Goal: Task Accomplishment & Management: Manage account settings

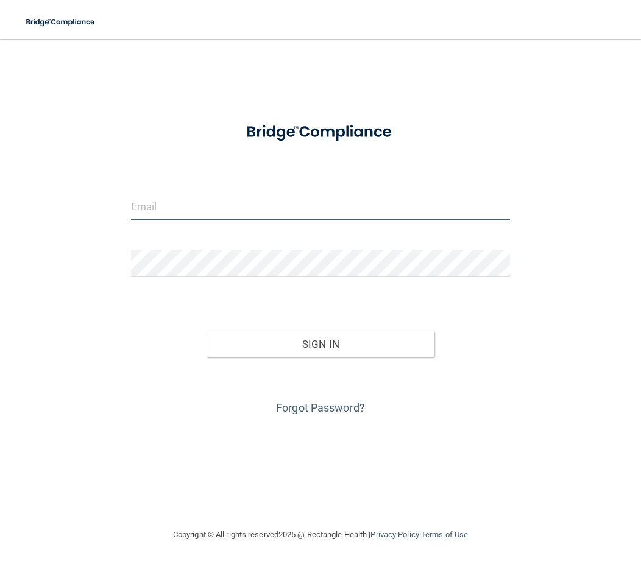
click at [210, 216] on input "email" at bounding box center [320, 206] width 379 height 27
type input "[PERSON_NAME][EMAIL_ADDRESS][DOMAIN_NAME]"
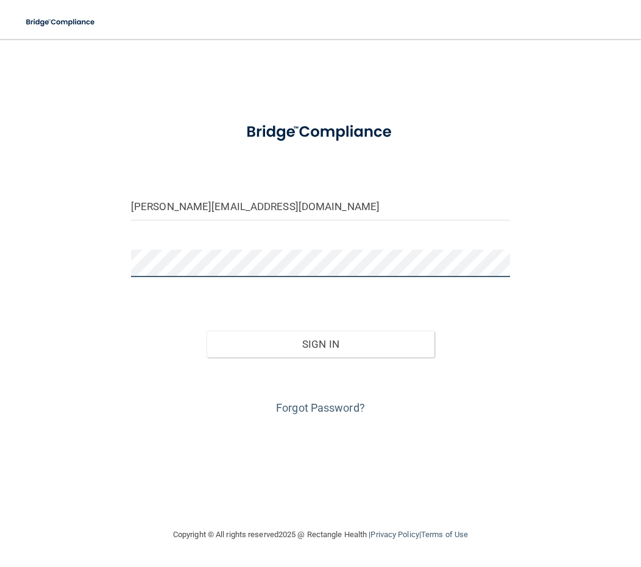
click at [207, 331] on button "Sign In" at bounding box center [320, 344] width 227 height 27
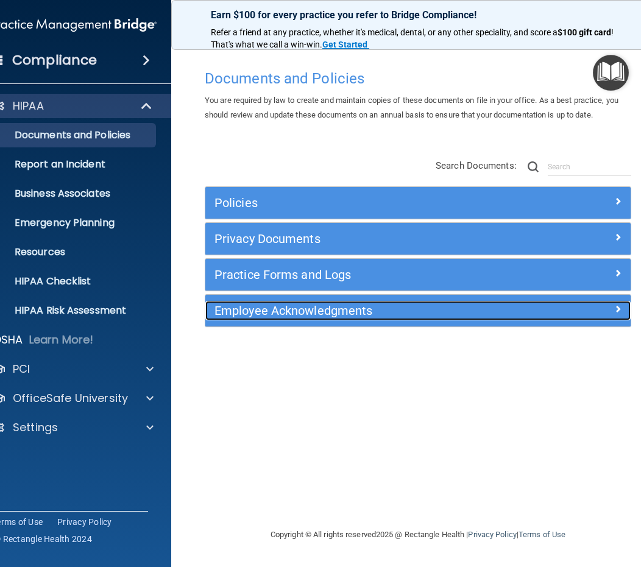
click at [473, 316] on h5 "Employee Acknowledgments" at bounding box center [364, 310] width 301 height 13
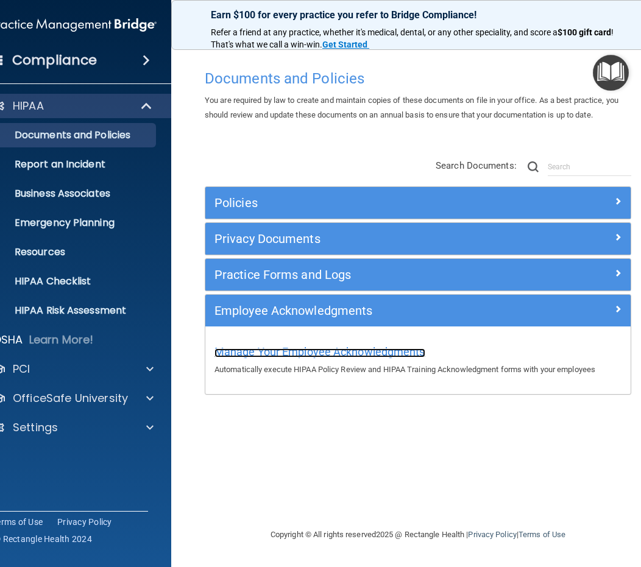
click at [314, 355] on span "Manage Your Employee Acknowledgments" at bounding box center [319, 351] width 211 height 13
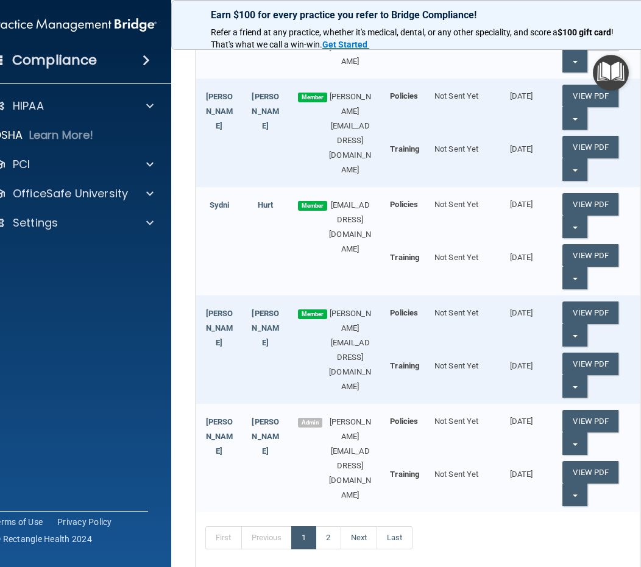
scroll to position [848, 0]
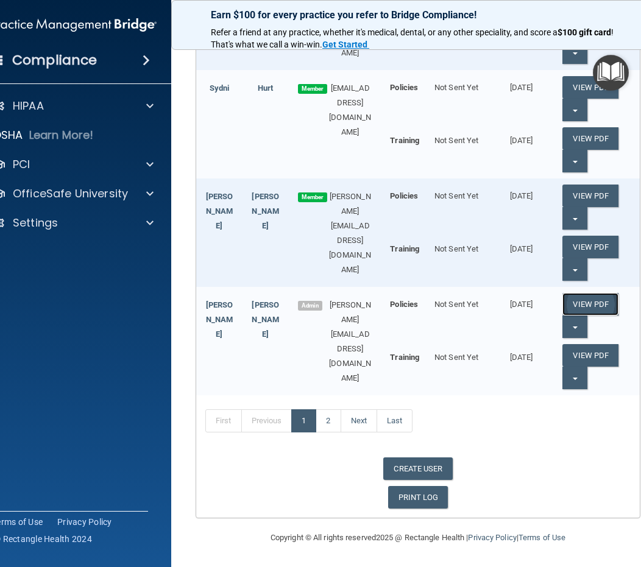
click at [588, 306] on link "View PDF" at bounding box center [590, 304] width 56 height 23
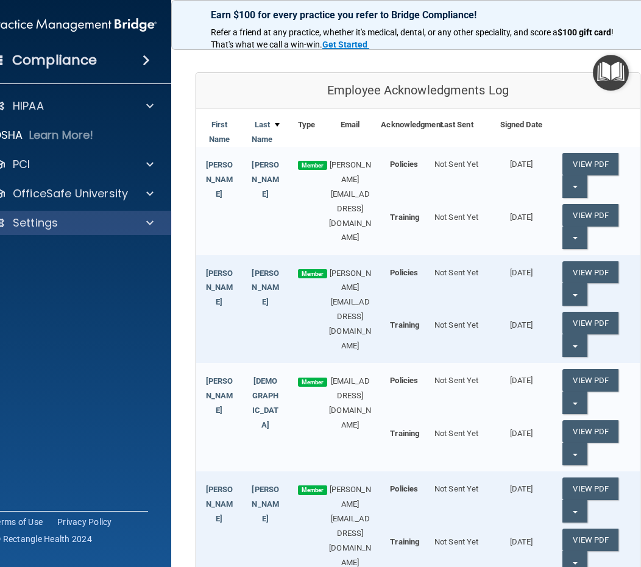
scroll to position [122, 0]
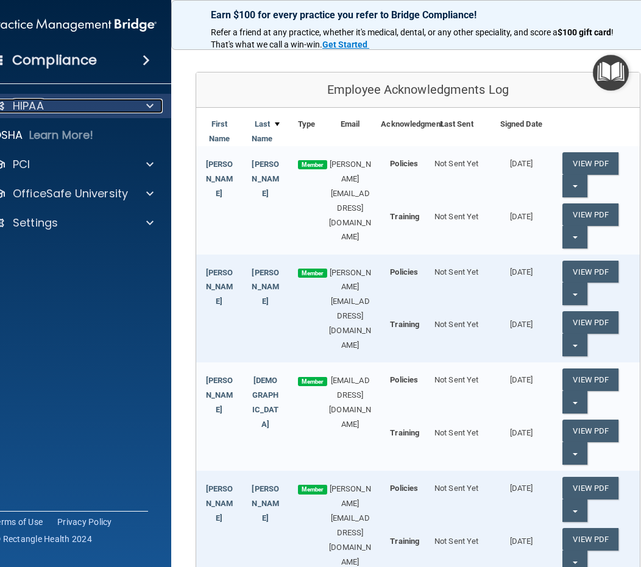
click at [136, 102] on div at bounding box center [148, 106] width 30 height 15
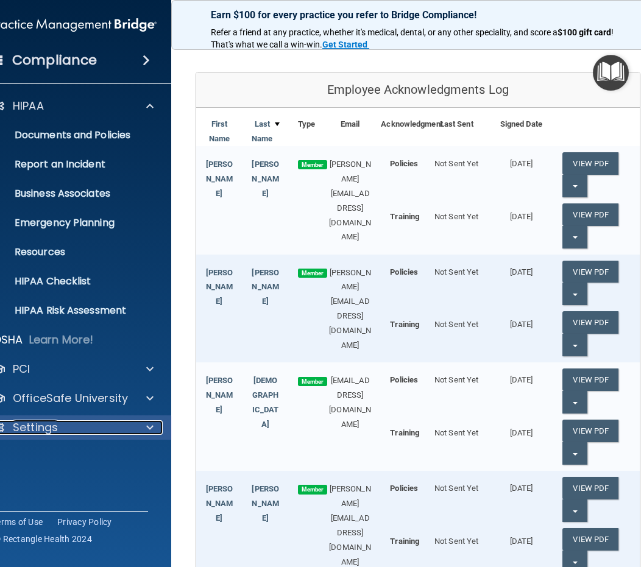
click at [41, 420] on p "Settings" at bounding box center [35, 427] width 45 height 15
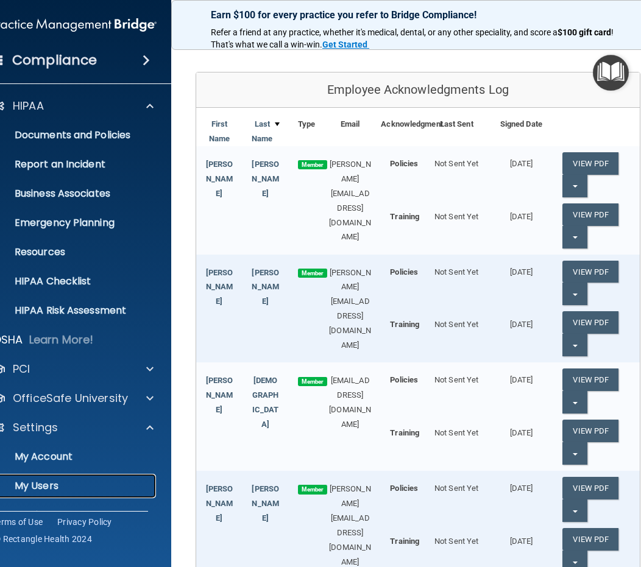
click at [45, 486] on p "My Users" at bounding box center [67, 486] width 166 height 12
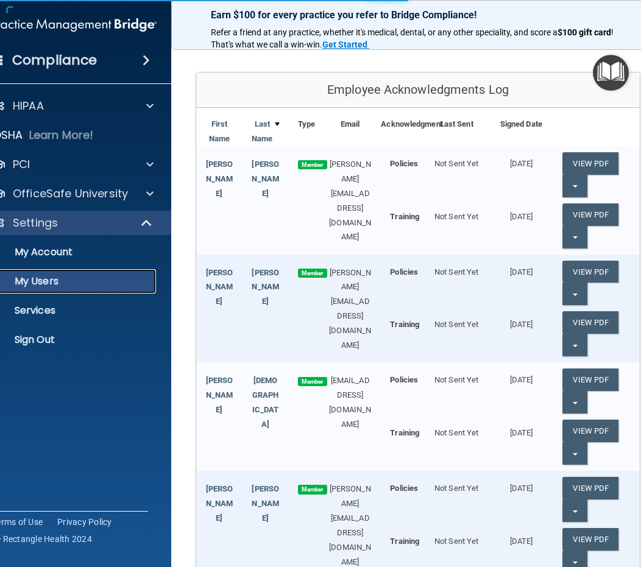
select select "20"
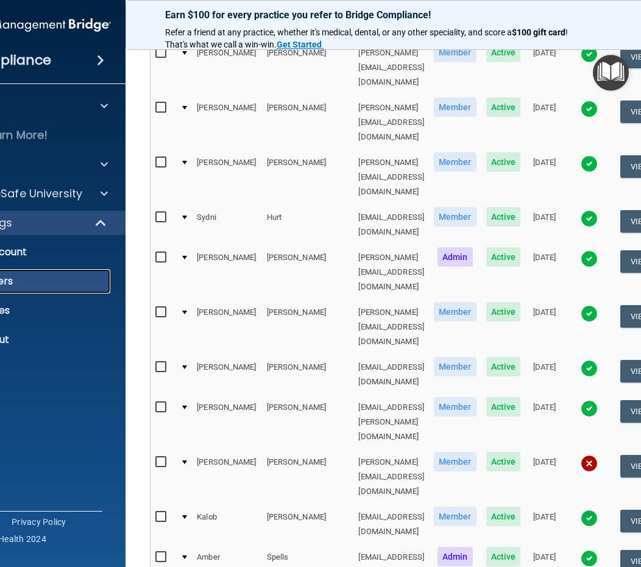
scroll to position [0, 4]
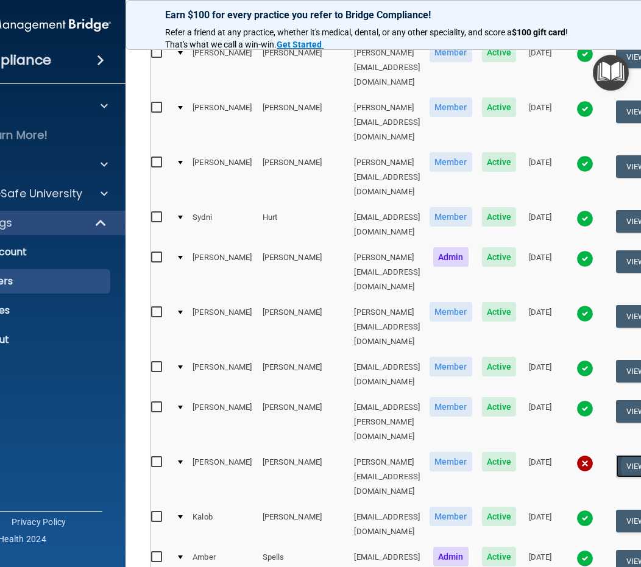
click at [616, 455] on button "View User" at bounding box center [646, 466] width 60 height 23
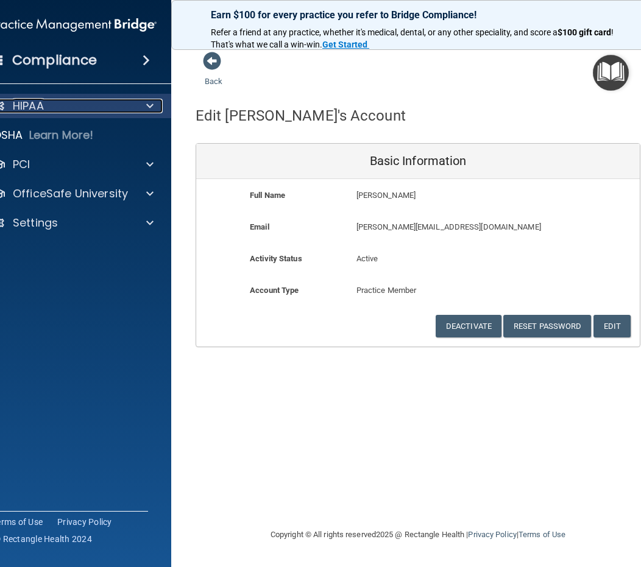
click at [160, 105] on div at bounding box center [148, 106] width 30 height 15
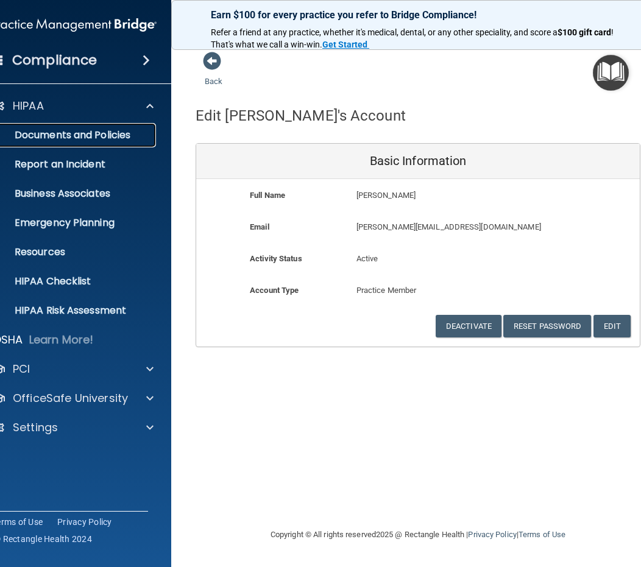
click at [68, 134] on p "Documents and Policies" at bounding box center [67, 135] width 166 height 12
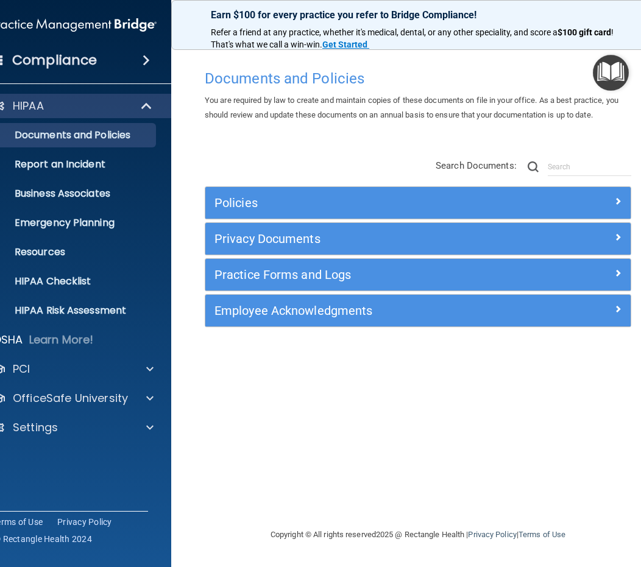
click at [616, 192] on div "Policies" at bounding box center [417, 203] width 425 height 32
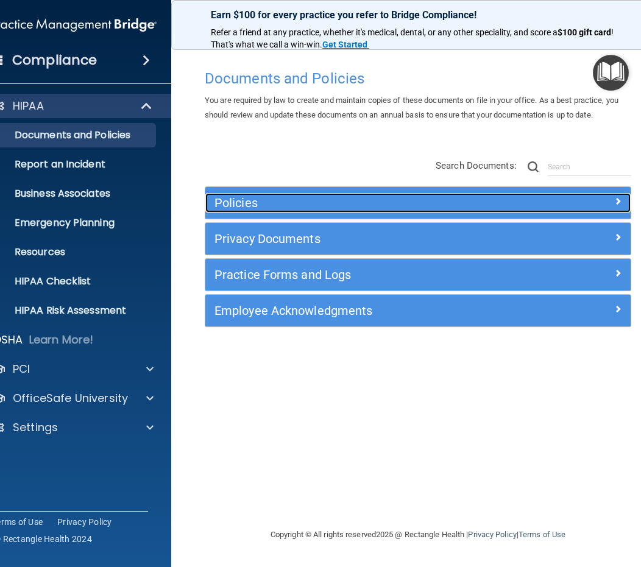
click at [615, 200] on span at bounding box center [617, 201] width 7 height 15
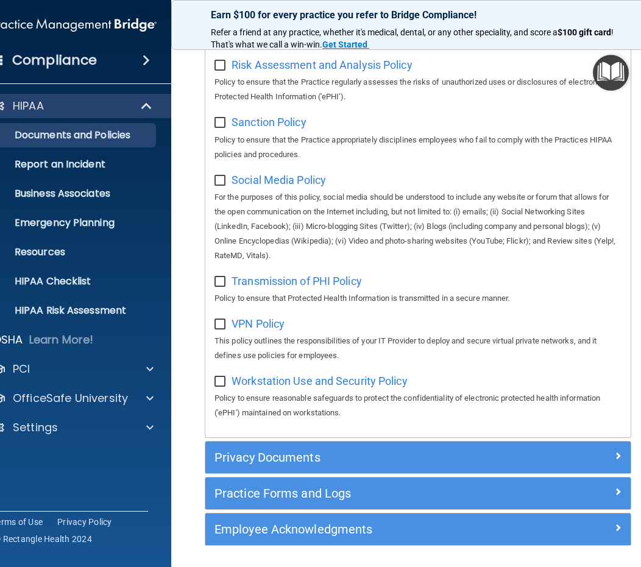
scroll to position [1094, 0]
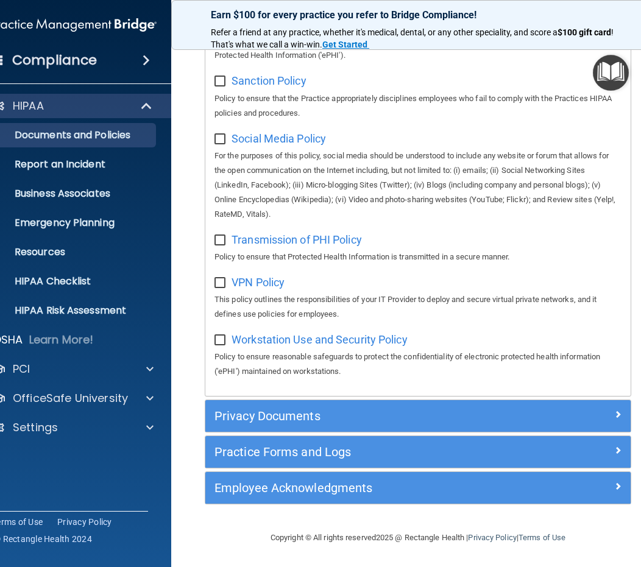
click at [220, 339] on input "checkbox" at bounding box center [221, 341] width 14 height 10
checkbox input "false"
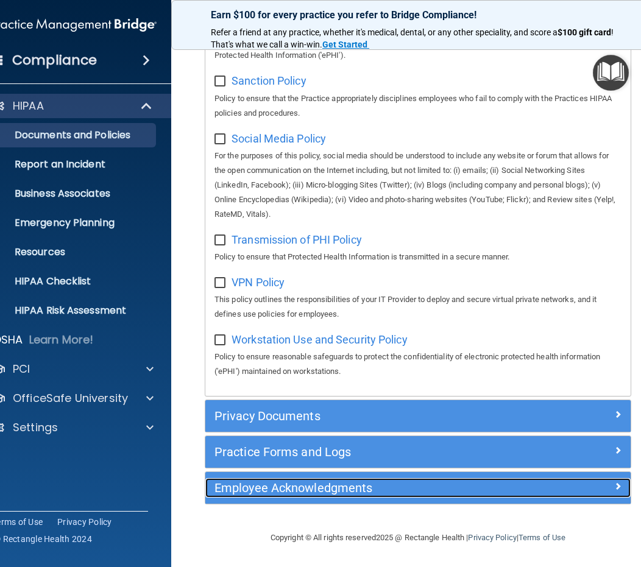
click at [323, 488] on h5 "Employee Acknowledgments" at bounding box center [364, 487] width 301 height 13
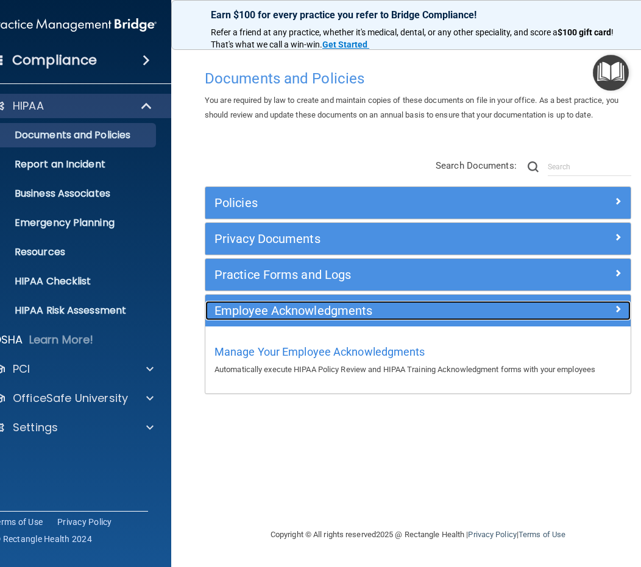
scroll to position [0, 0]
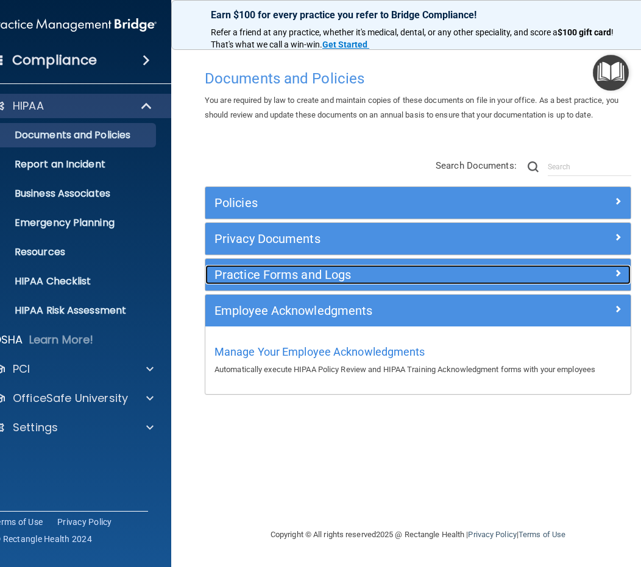
click at [620, 273] on span at bounding box center [617, 273] width 7 height 15
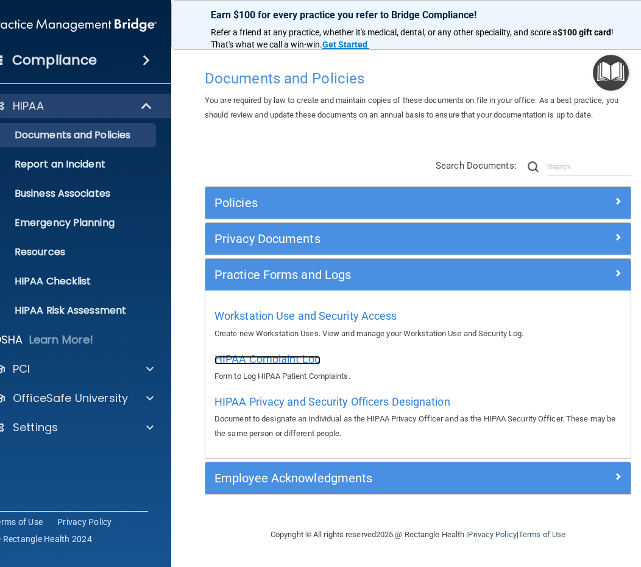
click at [286, 361] on span "HIPAA Complaint Log" at bounding box center [267, 359] width 106 height 13
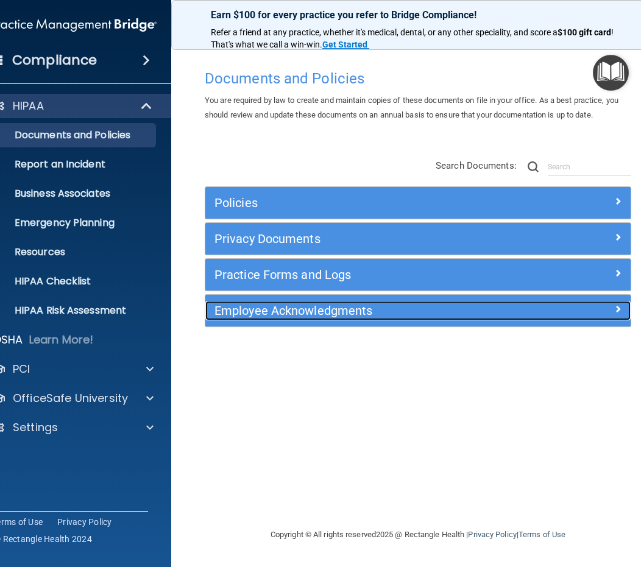
click at [611, 313] on div at bounding box center [577, 308] width 107 height 15
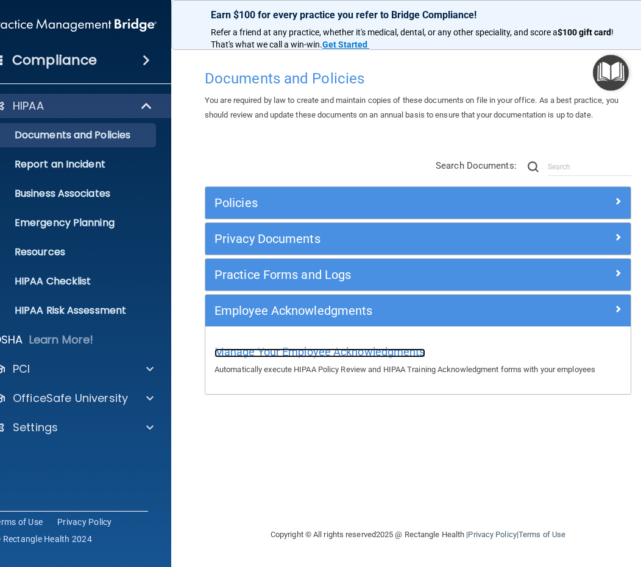
click at [295, 355] on span "Manage Your Employee Acknowledgments" at bounding box center [319, 351] width 211 height 13
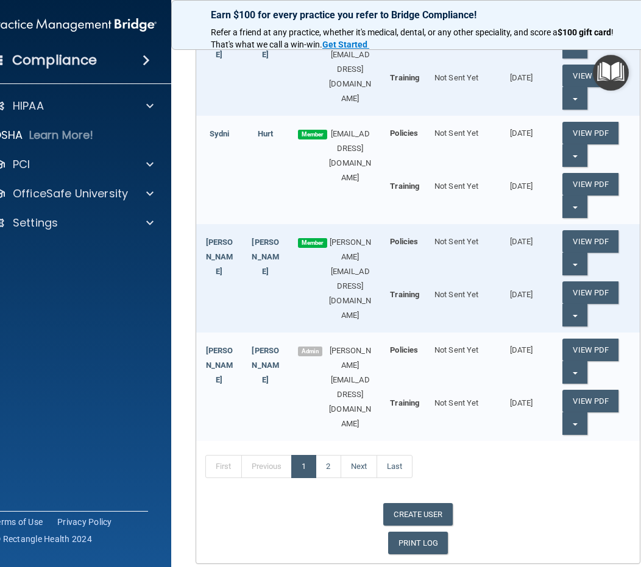
scroll to position [848, 0]
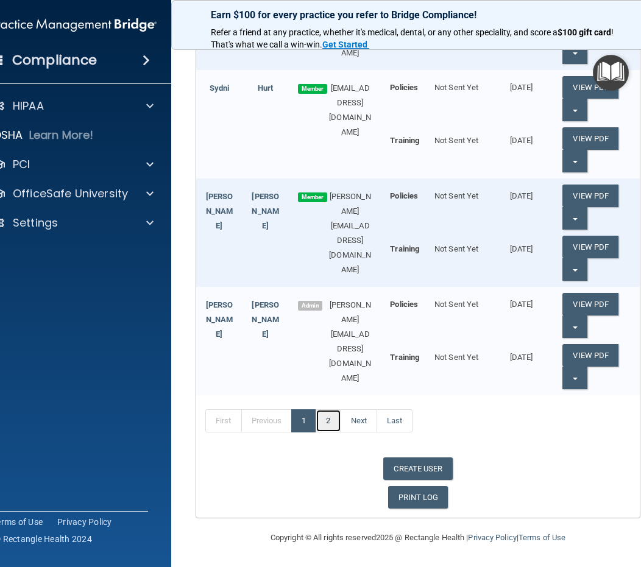
click at [316, 426] on link "2" at bounding box center [328, 420] width 25 height 23
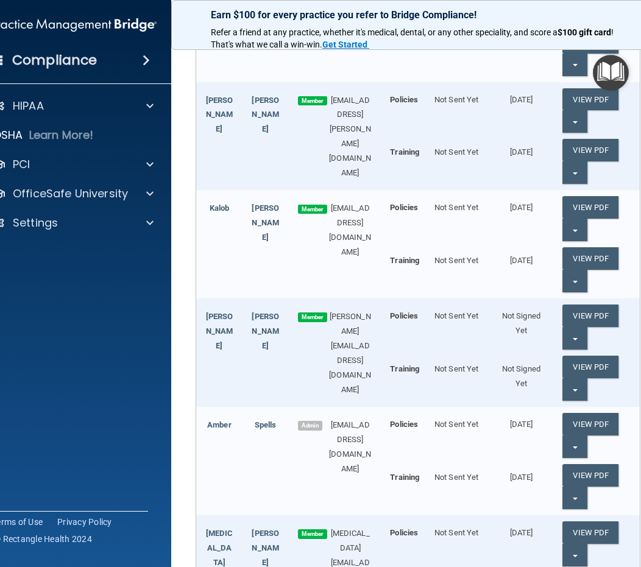
scroll to position [305, 0]
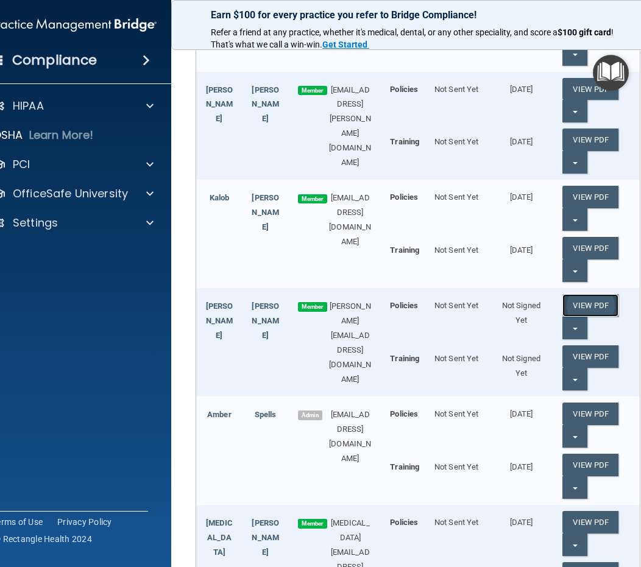
click at [582, 303] on link "View PDF" at bounding box center [590, 305] width 56 height 23
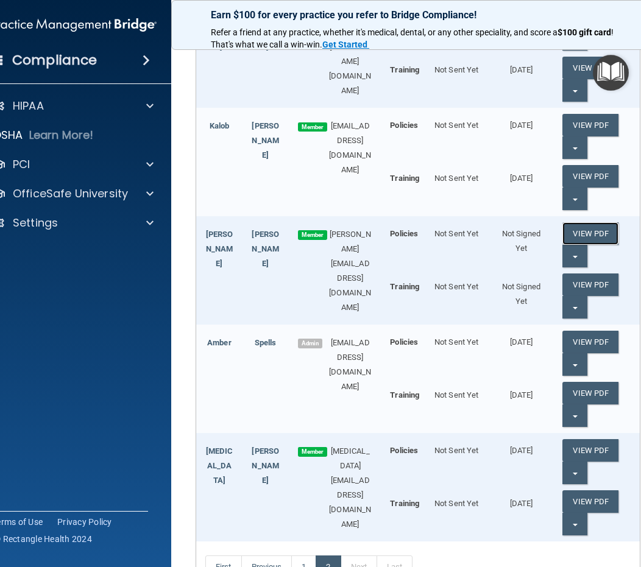
scroll to position [365, 0]
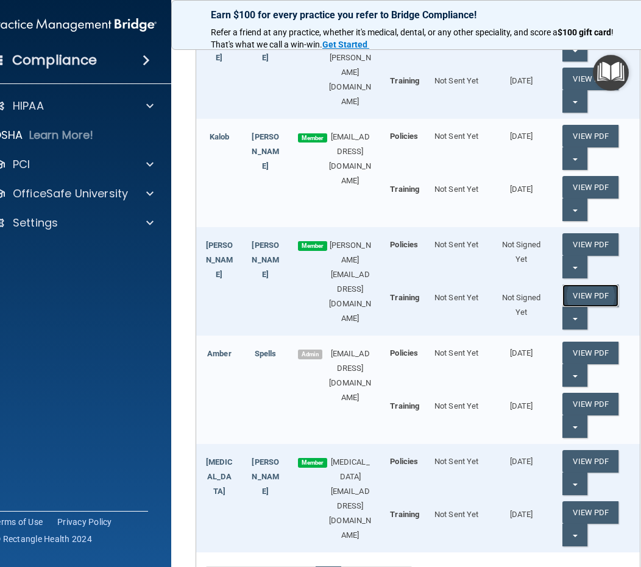
click at [599, 292] on link "View PDF" at bounding box center [590, 295] width 56 height 23
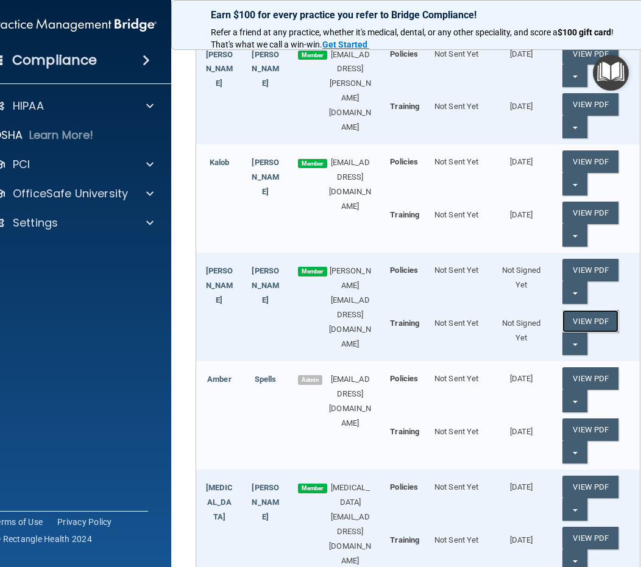
scroll to position [279, 0]
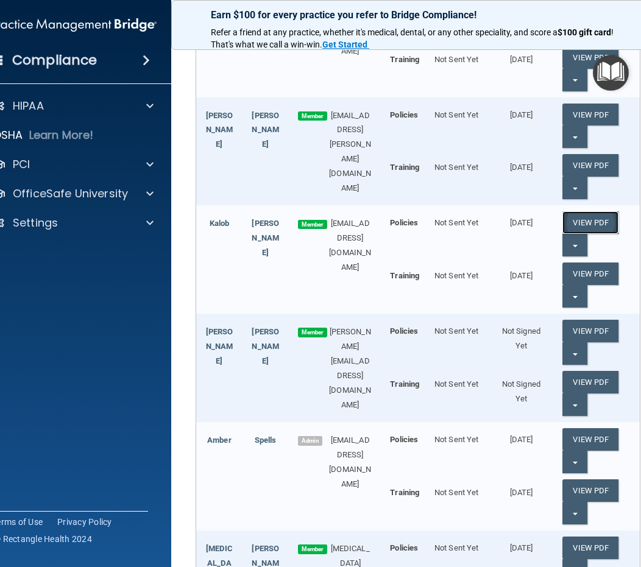
click at [591, 221] on link "View PDF" at bounding box center [590, 222] width 56 height 23
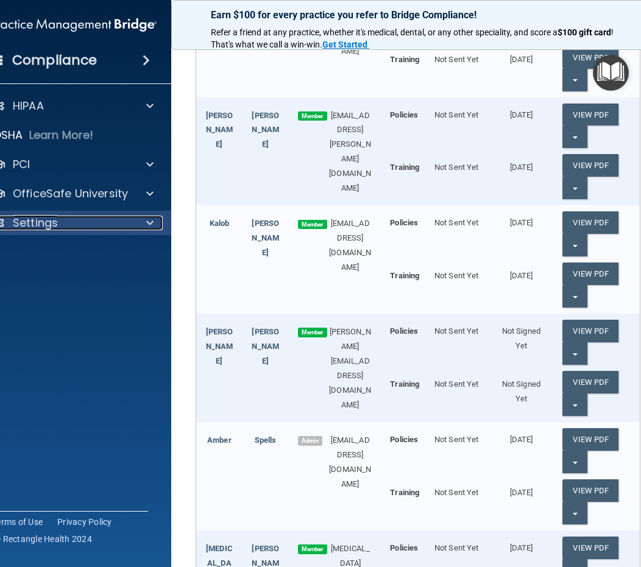
click at [124, 225] on div "Settings" at bounding box center [57, 223] width 151 height 15
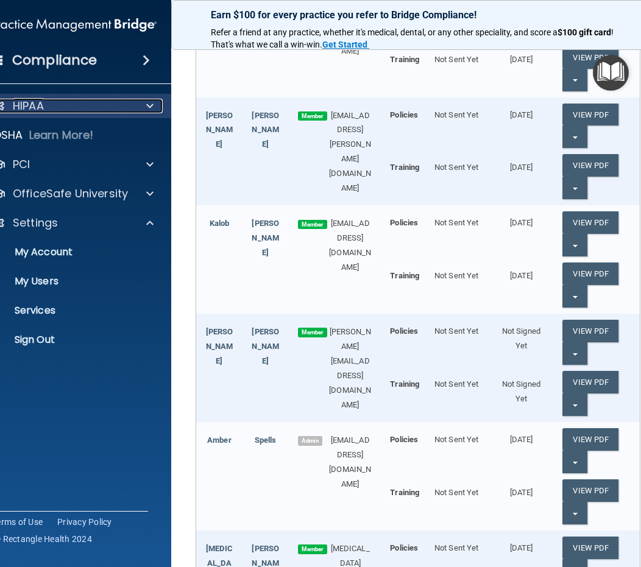
click at [147, 103] on span at bounding box center [149, 106] width 7 height 15
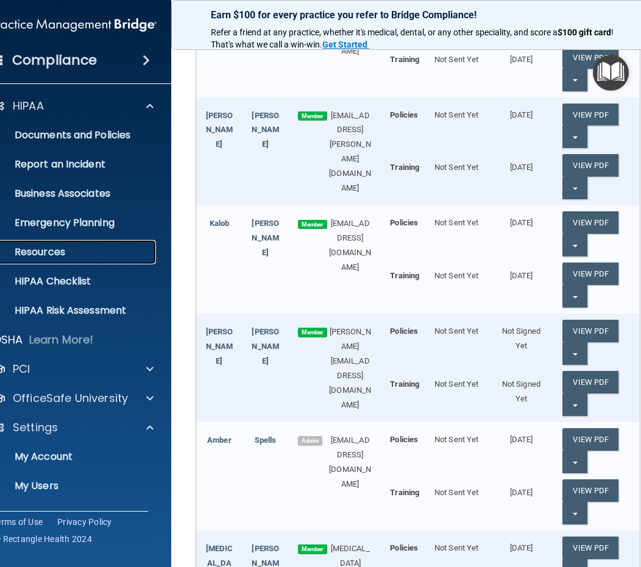
click at [58, 256] on p "Resources" at bounding box center [67, 252] width 166 height 12
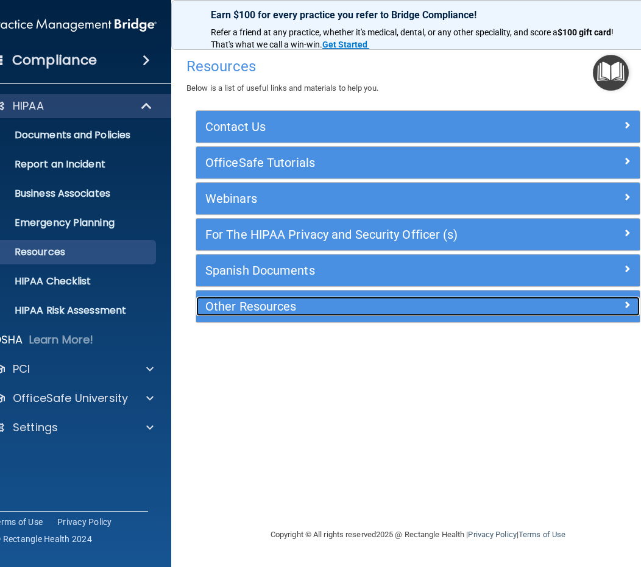
click at [620, 308] on div at bounding box center [584, 304] width 111 height 15
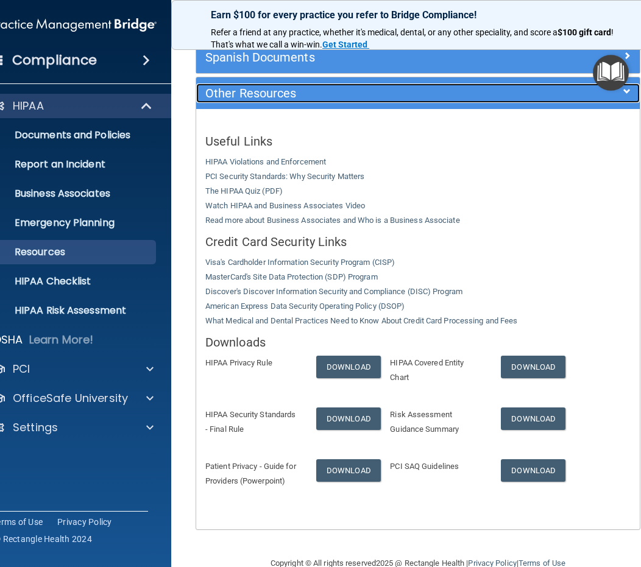
scroll to position [239, 0]
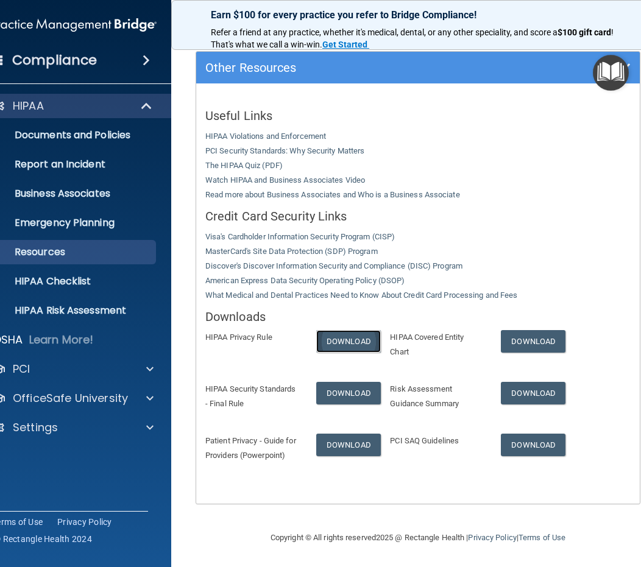
click at [339, 340] on link "Download" at bounding box center [348, 341] width 65 height 23
click at [387, 503] on div "Useful Links HIPAA Violations and Enforcement PCI Security Standards: Why Secur…" at bounding box center [417, 293] width 443 height 420
